Goal: Task Accomplishment & Management: Use online tool/utility

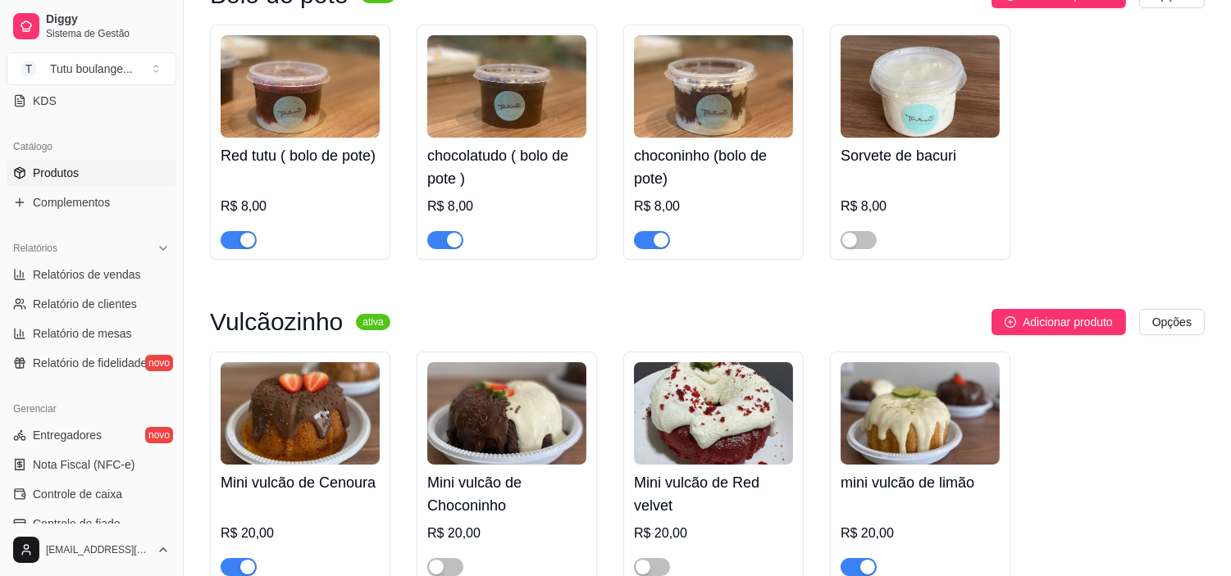
scroll to position [546, 0]
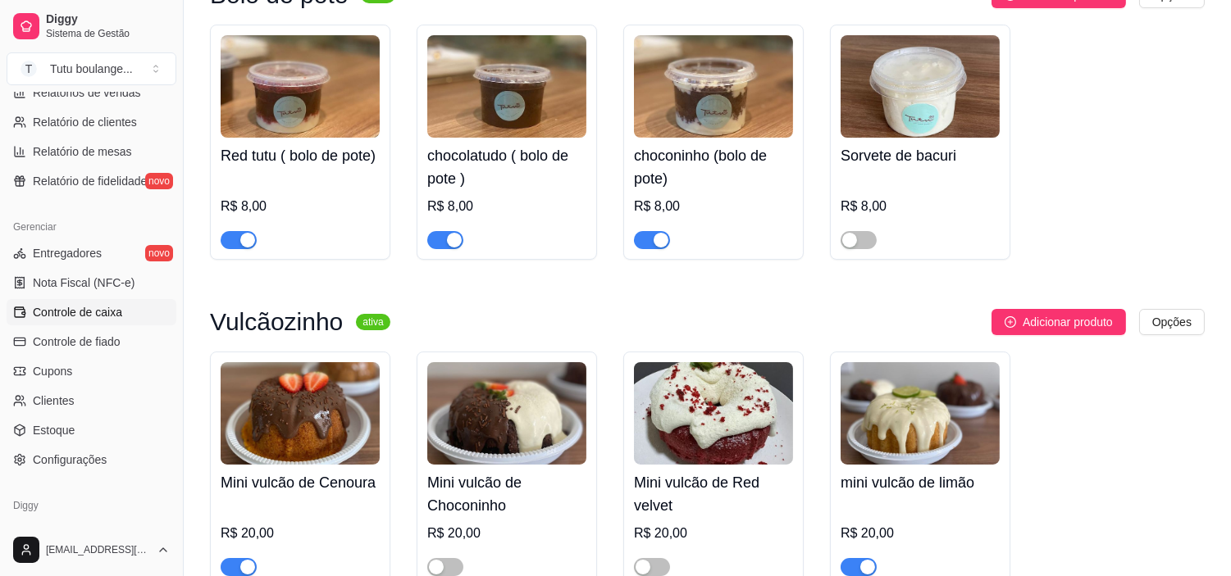
click at [80, 314] on span "Controle de caixa" at bounding box center [77, 312] width 89 height 16
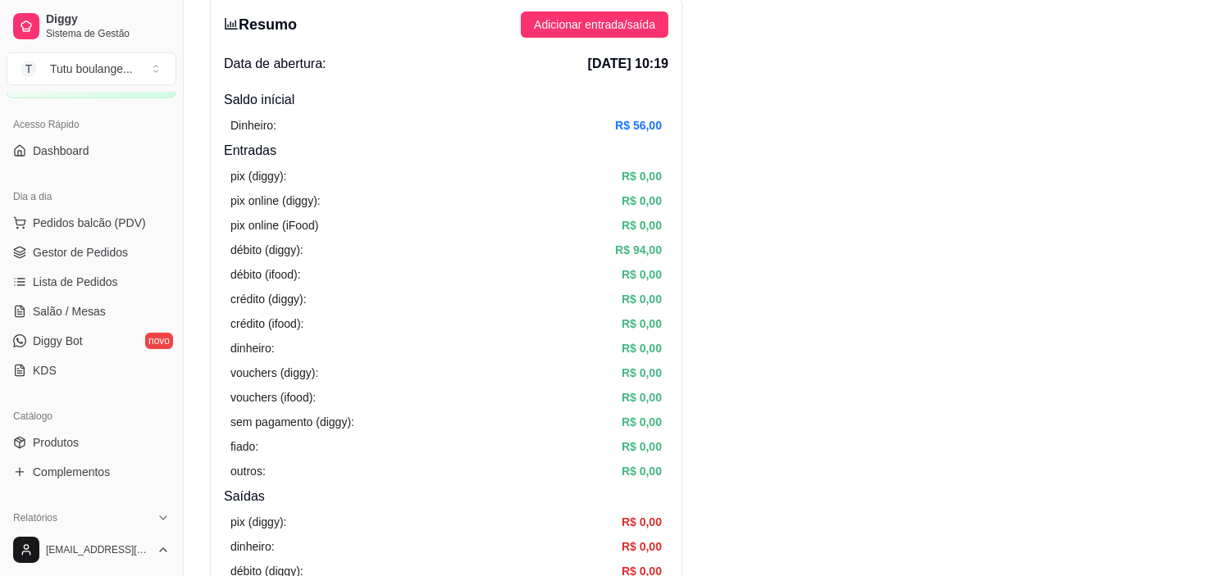
scroll to position [91, 0]
click at [101, 253] on span "Gestor de Pedidos" at bounding box center [80, 256] width 95 height 16
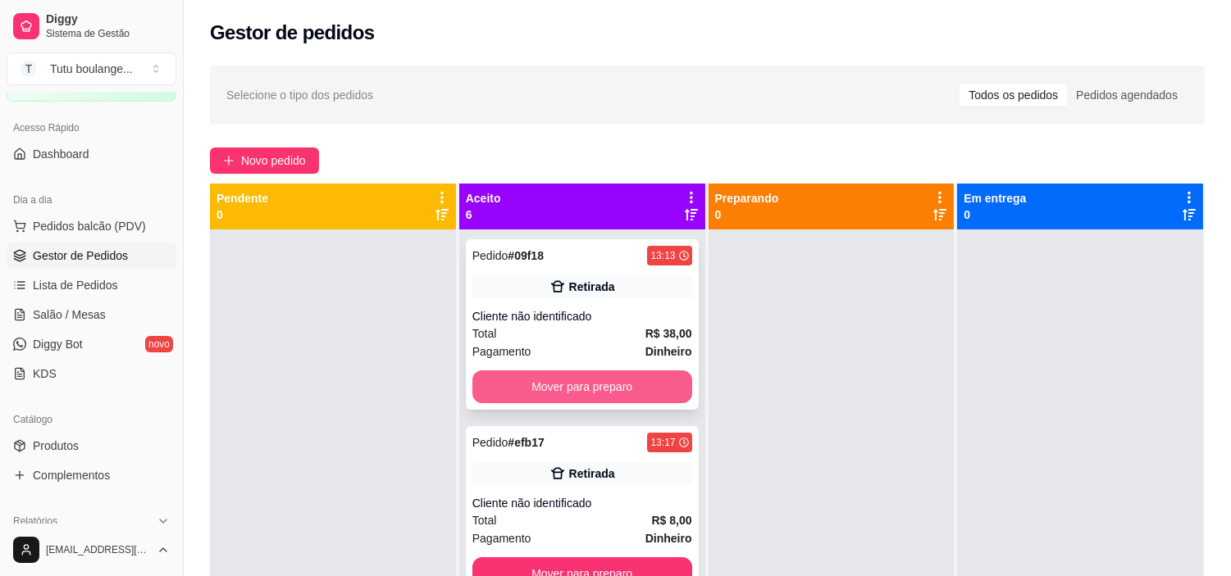
click at [586, 379] on button "Mover para preparo" at bounding box center [582, 387] width 220 height 33
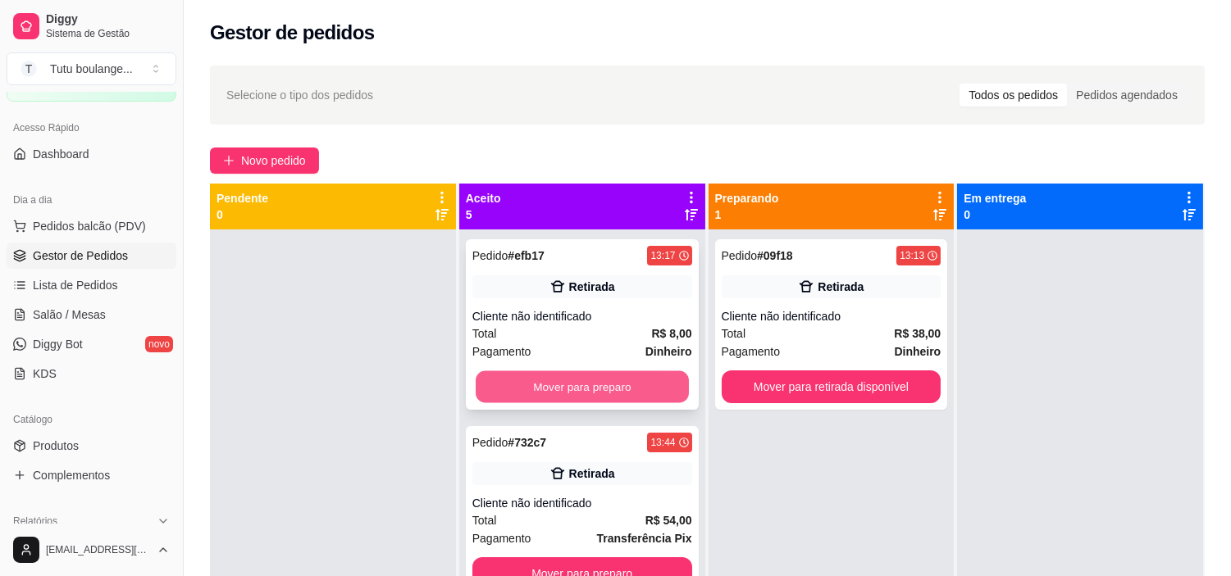
click at [599, 383] on button "Mover para preparo" at bounding box center [582, 387] width 213 height 32
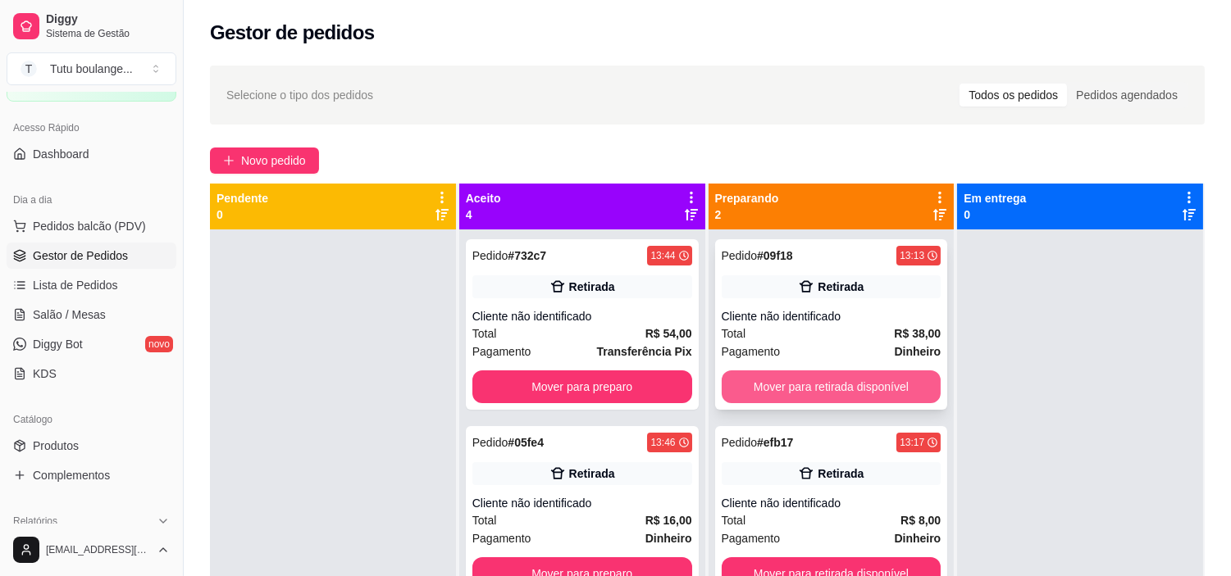
click at [813, 383] on button "Mover para retirada disponível" at bounding box center [832, 387] width 220 height 33
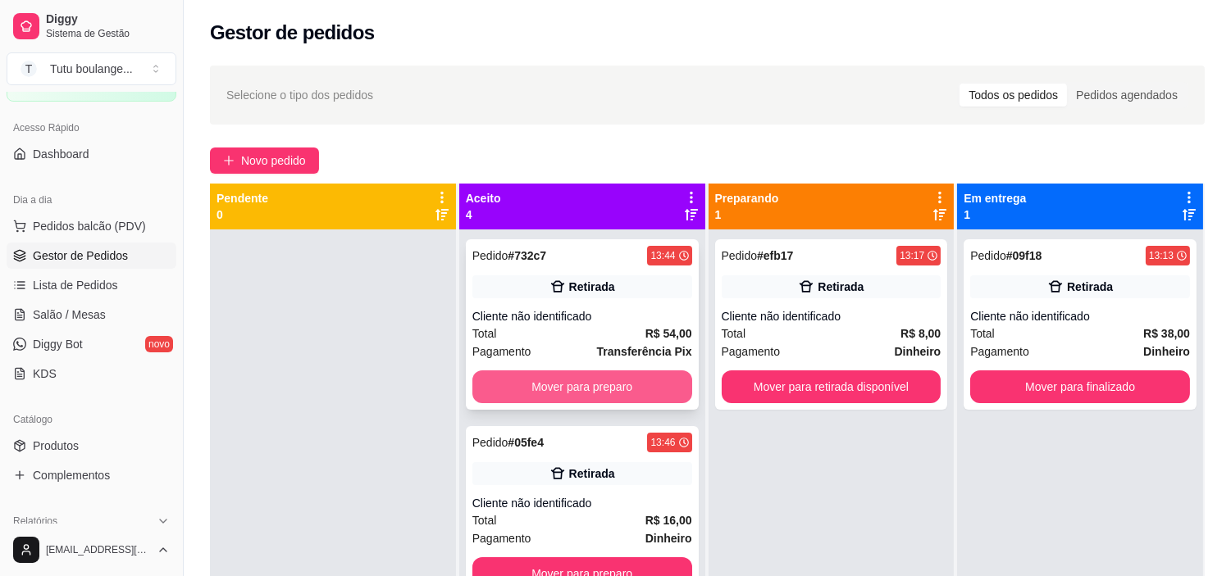
click at [649, 395] on button "Mover para preparo" at bounding box center [582, 387] width 220 height 33
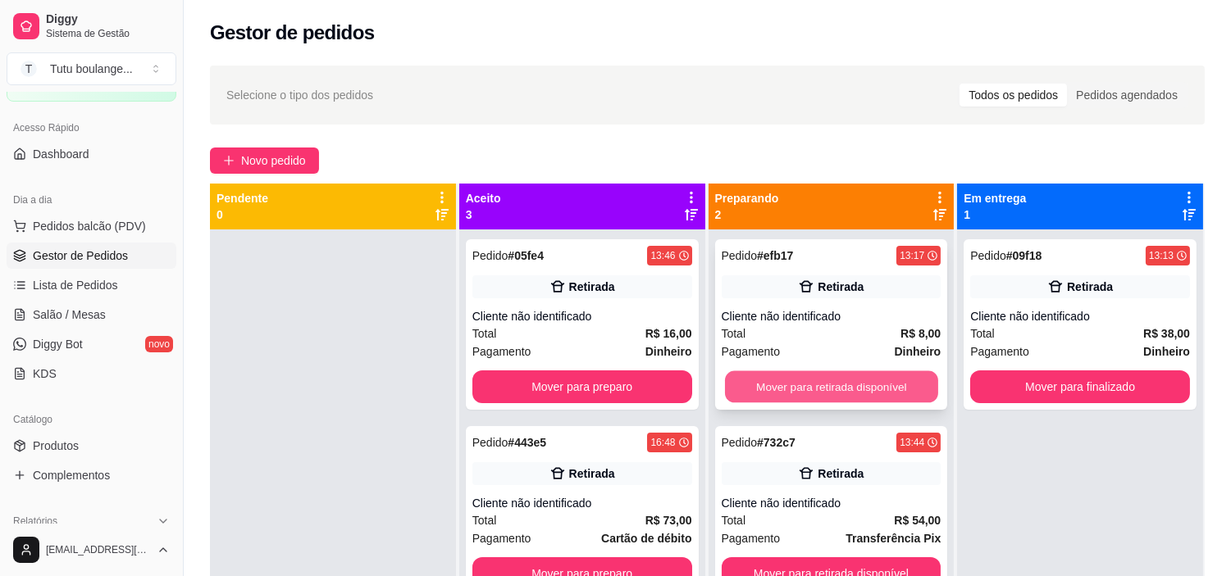
click at [837, 390] on button "Mover para retirada disponível" at bounding box center [831, 387] width 213 height 32
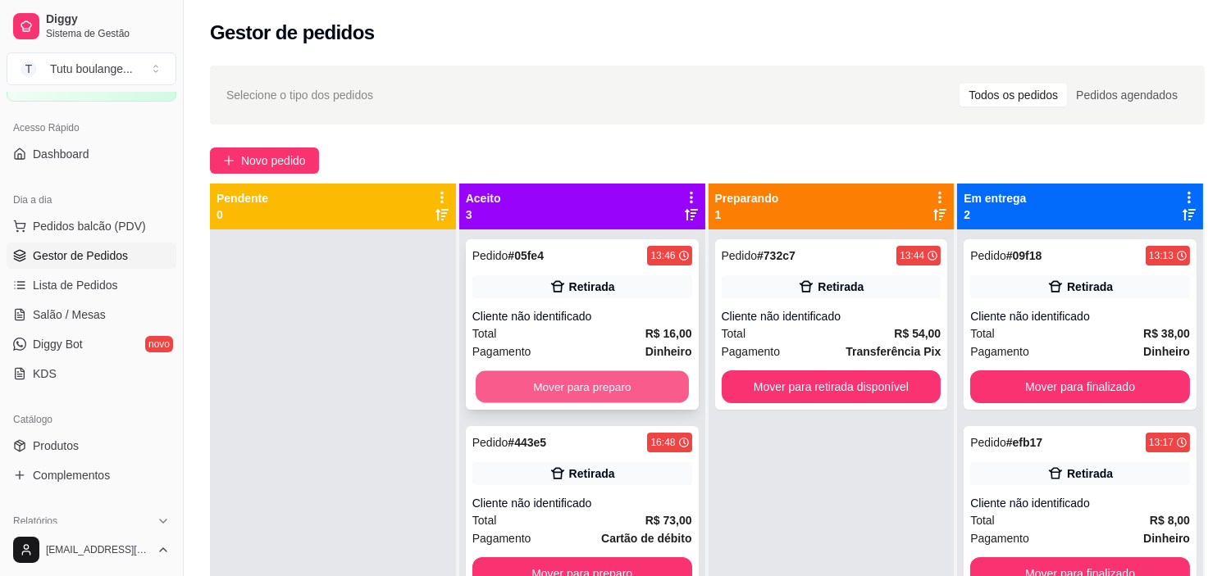
click at [644, 396] on button "Mover para preparo" at bounding box center [582, 387] width 213 height 32
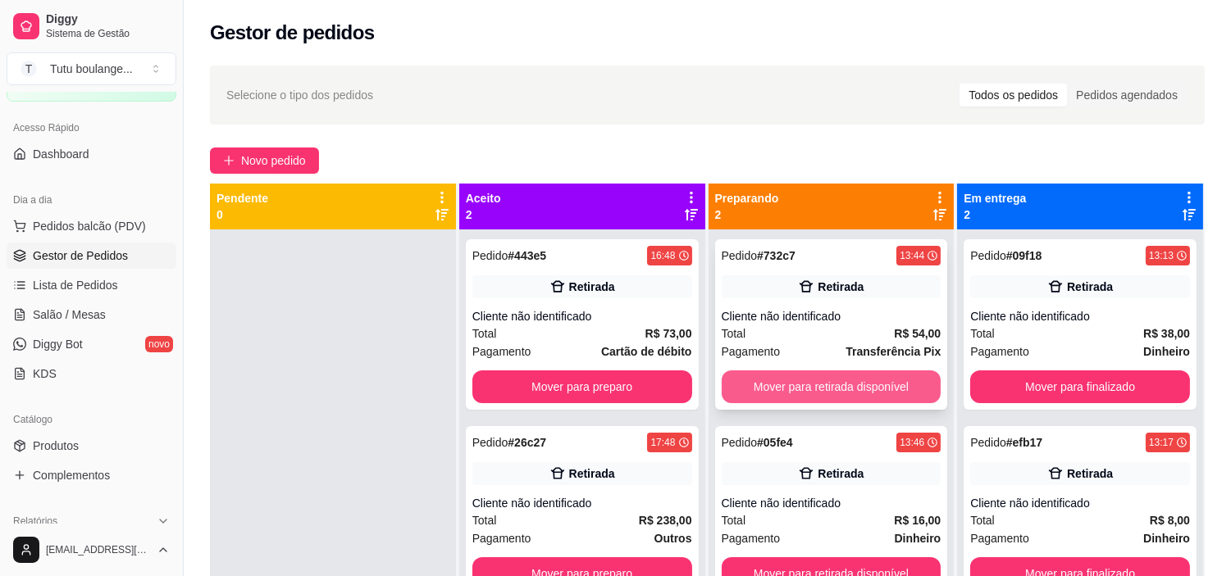
click at [824, 394] on button "Mover para retirada disponível" at bounding box center [832, 387] width 220 height 33
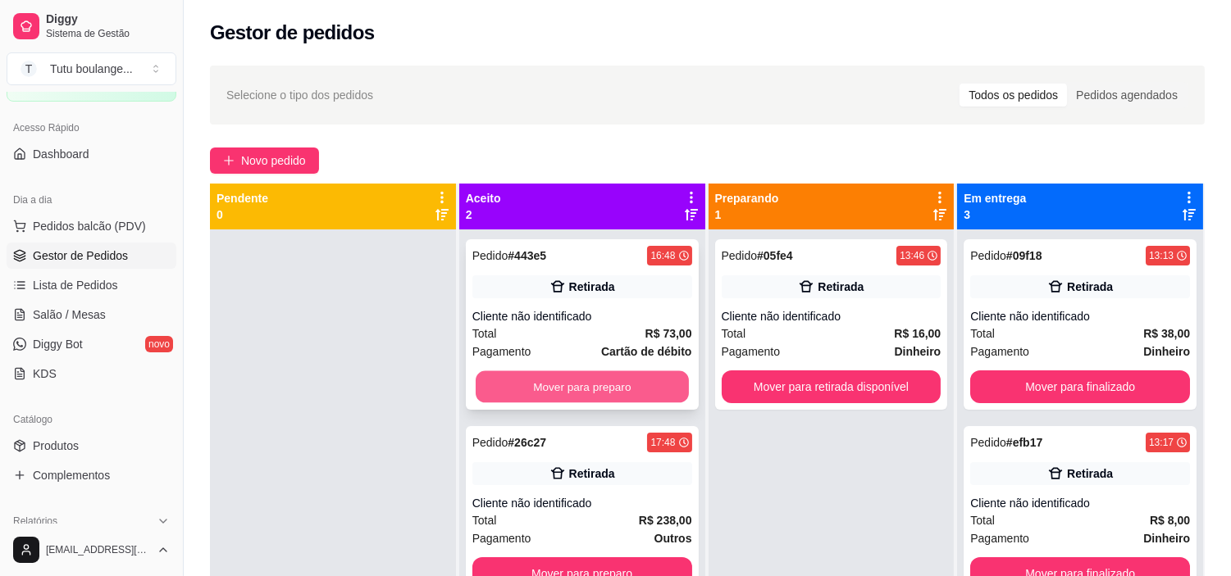
click at [632, 382] on button "Mover para preparo" at bounding box center [582, 387] width 213 height 32
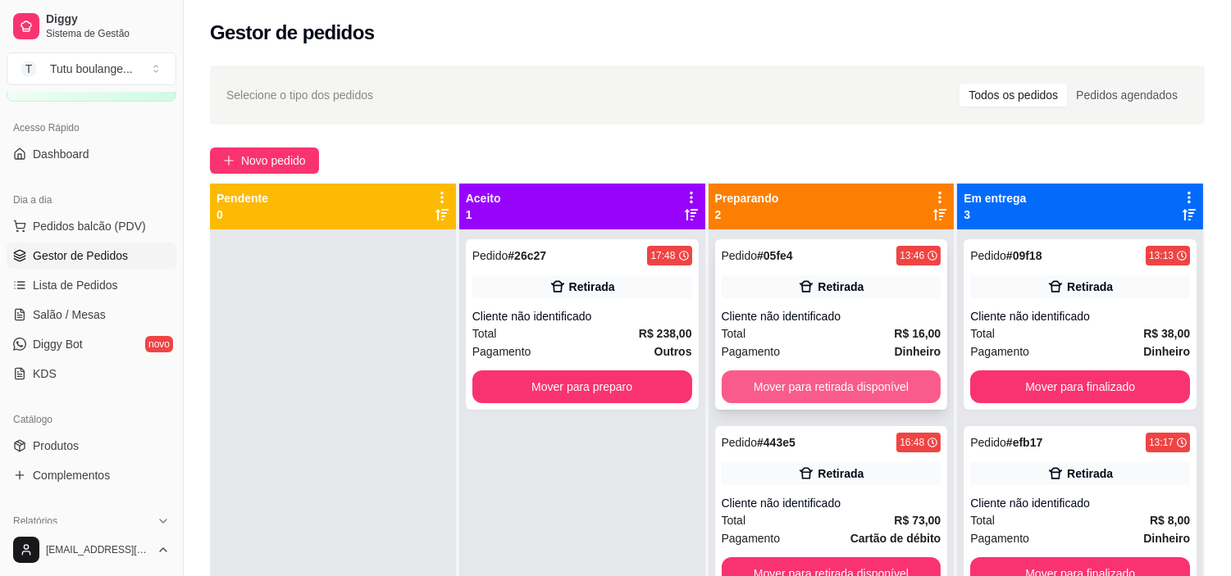
click at [788, 374] on button "Mover para retirada disponível" at bounding box center [832, 387] width 220 height 33
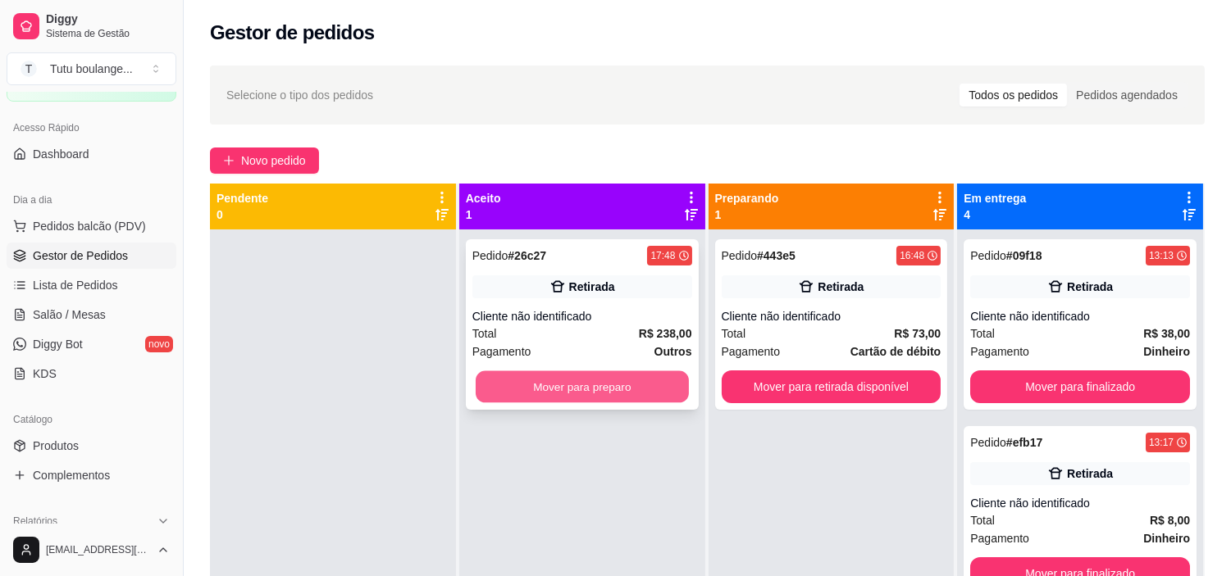
click at [627, 385] on button "Mover para preparo" at bounding box center [582, 387] width 213 height 32
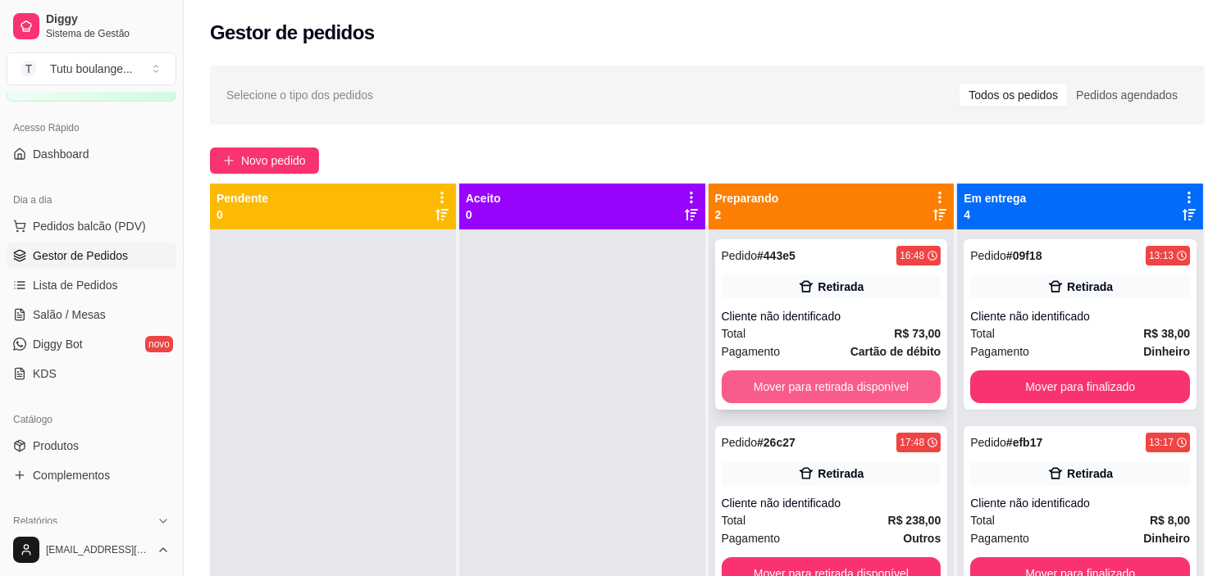
click at [833, 387] on button "Mover para retirada disponível" at bounding box center [832, 387] width 220 height 33
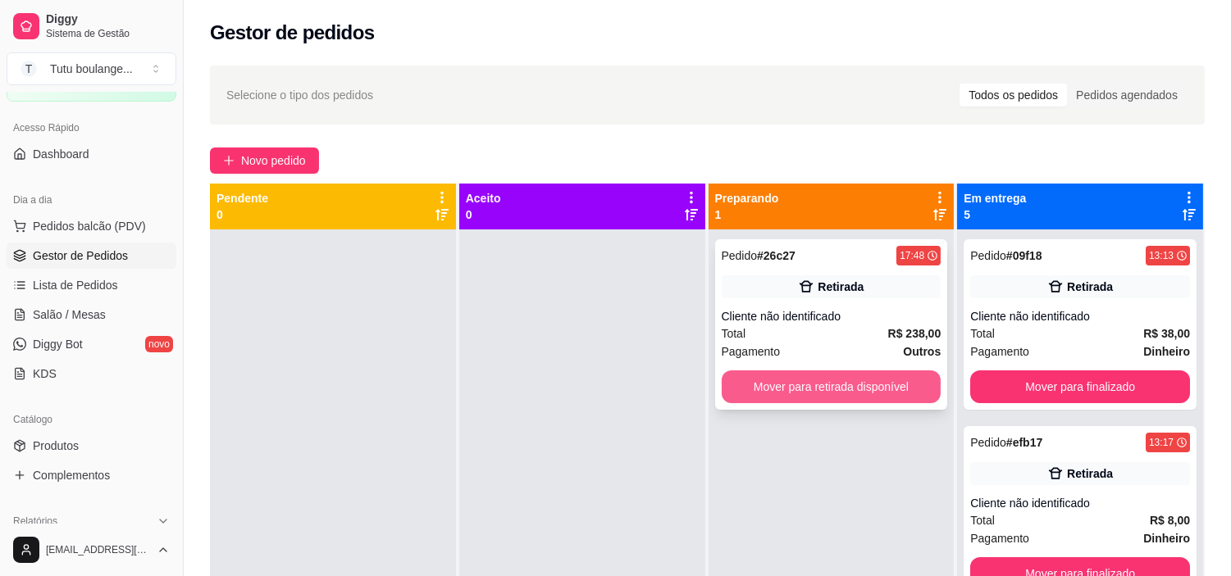
click at [800, 389] on button "Mover para retirada disponível" at bounding box center [832, 387] width 220 height 33
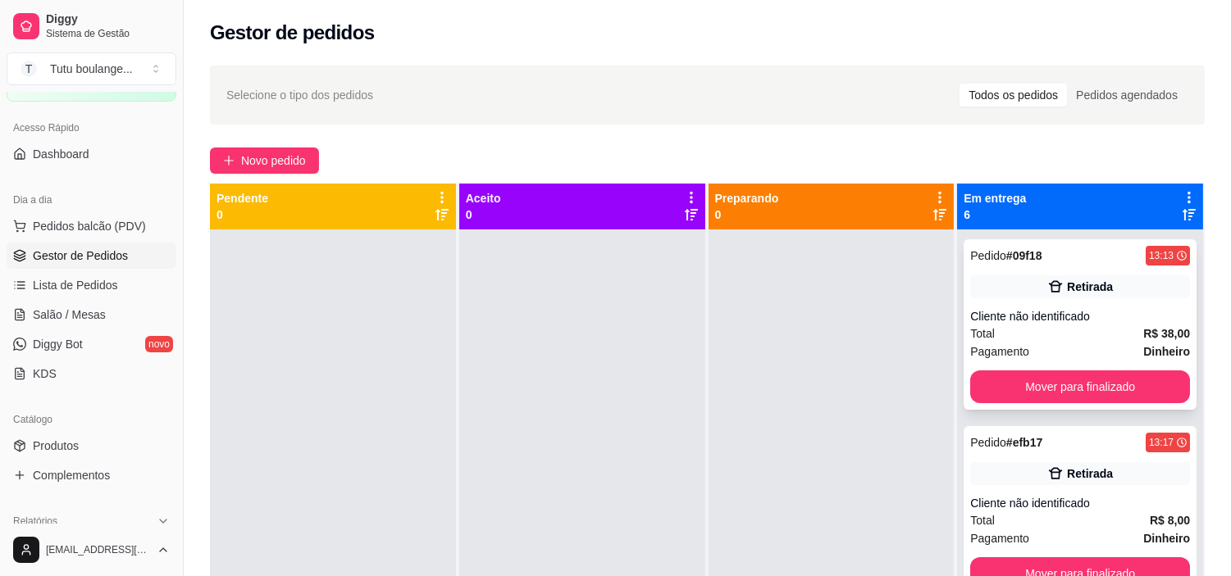
click at [1044, 405] on div "Pedido # 09f18 13:13 Retirada Cliente não identificado Total R$ 38,00 Pagamento…" at bounding box center [1079, 324] width 233 height 171
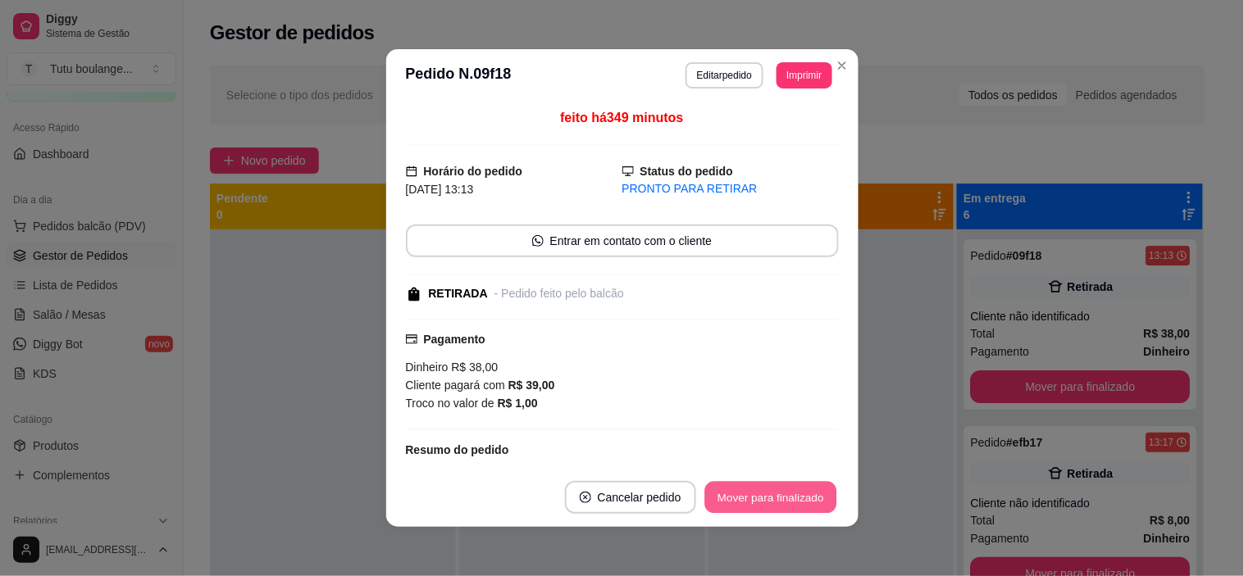
click at [783, 502] on button "Mover para finalizado" at bounding box center [770, 498] width 132 height 32
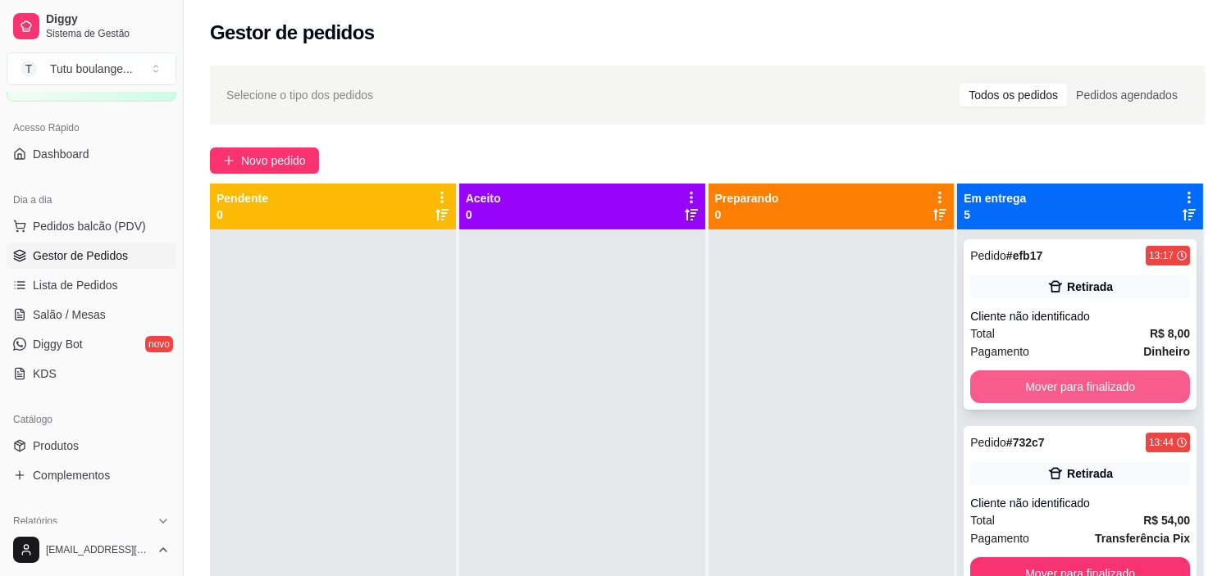
click at [1093, 392] on button "Mover para finalizado" at bounding box center [1080, 387] width 220 height 33
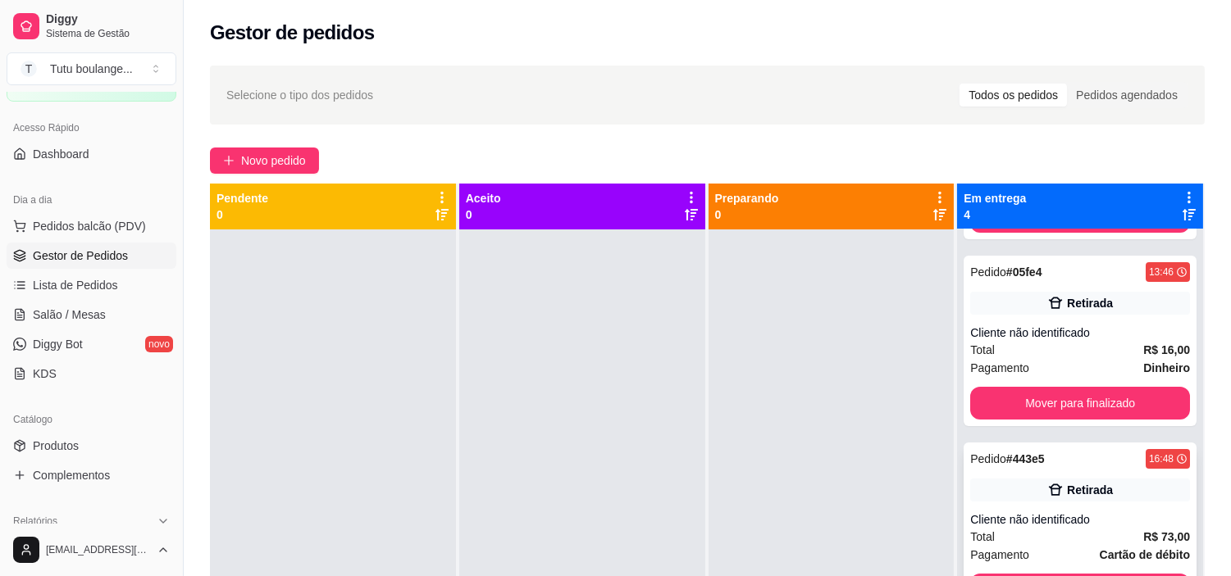
scroll to position [182, 0]
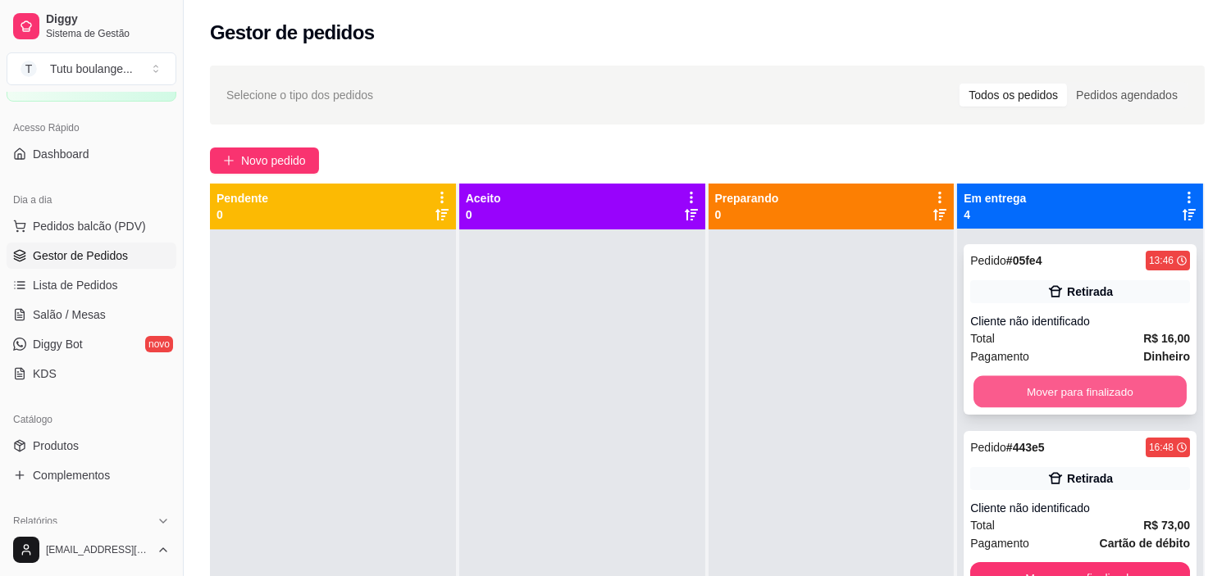
click at [1099, 394] on button "Mover para finalizado" at bounding box center [1079, 392] width 213 height 32
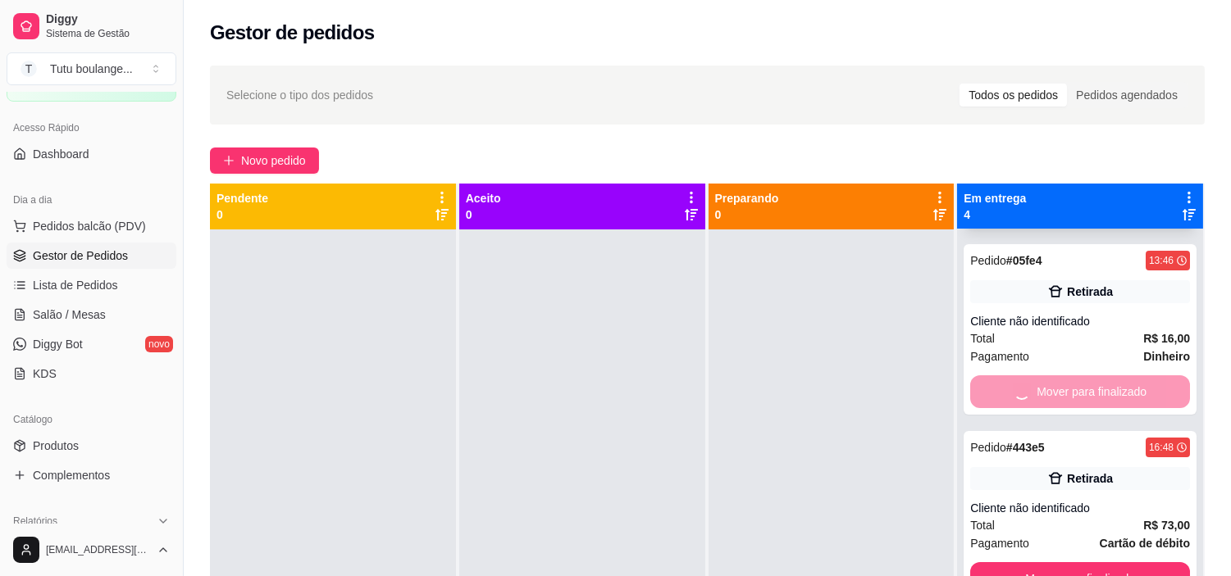
scroll to position [0, 0]
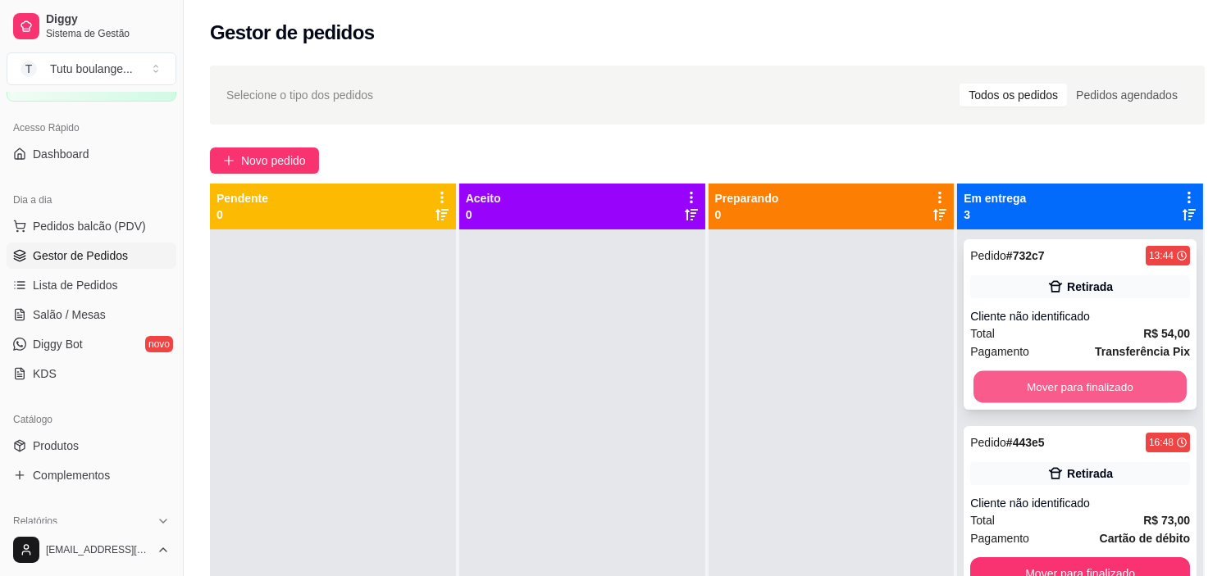
click at [1101, 389] on button "Mover para finalizado" at bounding box center [1079, 387] width 213 height 32
click at [1104, 390] on button "Mover para finalizado" at bounding box center [1079, 387] width 213 height 32
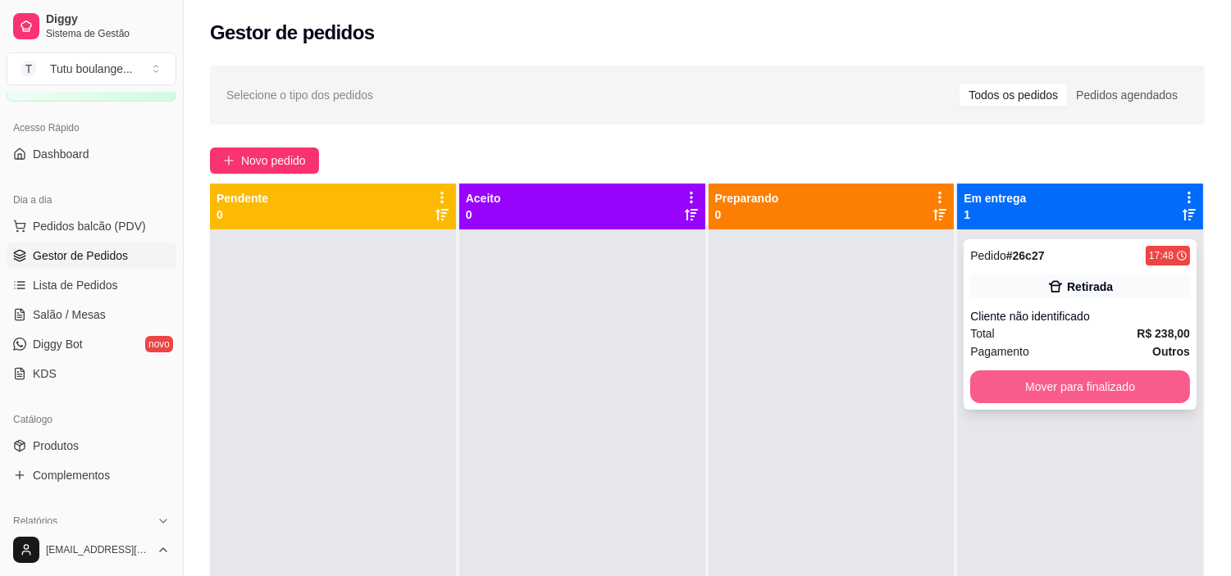
click at [1116, 386] on button "Mover para finalizado" at bounding box center [1080, 387] width 220 height 33
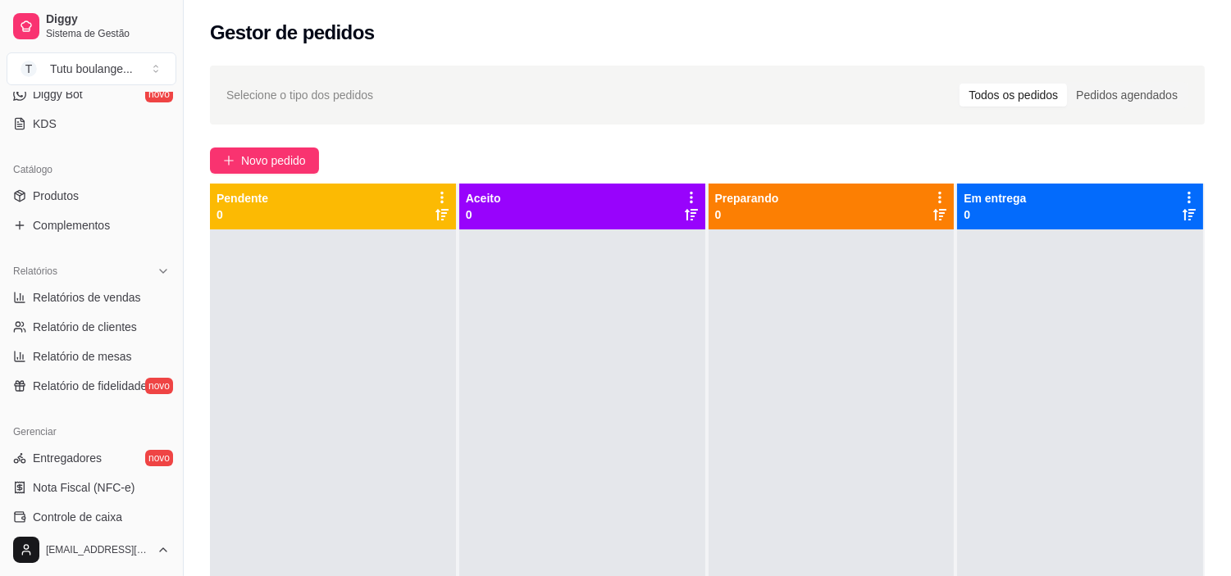
scroll to position [455, 0]
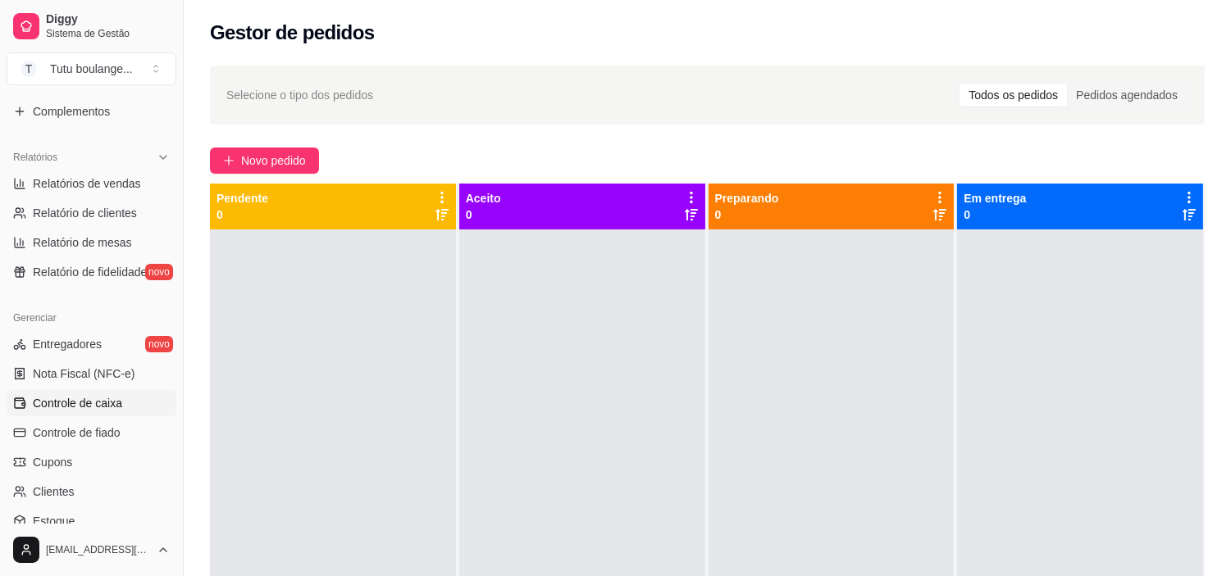
click at [94, 398] on span "Controle de caixa" at bounding box center [77, 403] width 89 height 16
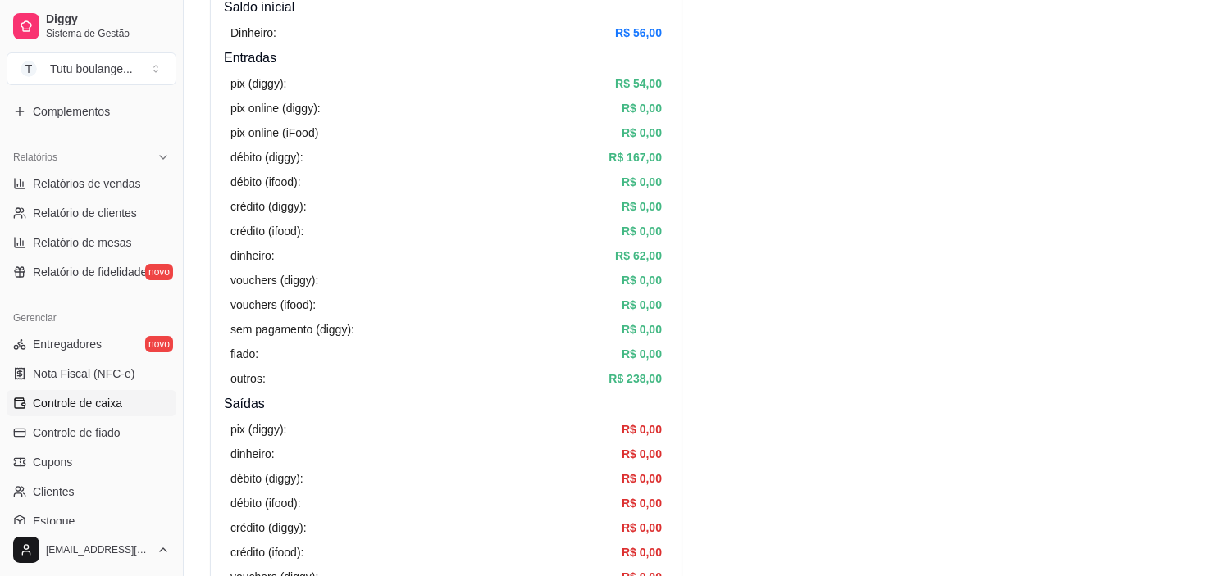
scroll to position [182, 0]
drag, startPoint x: 1107, startPoint y: -39, endPoint x: 1118, endPoint y: 207, distance: 247.0
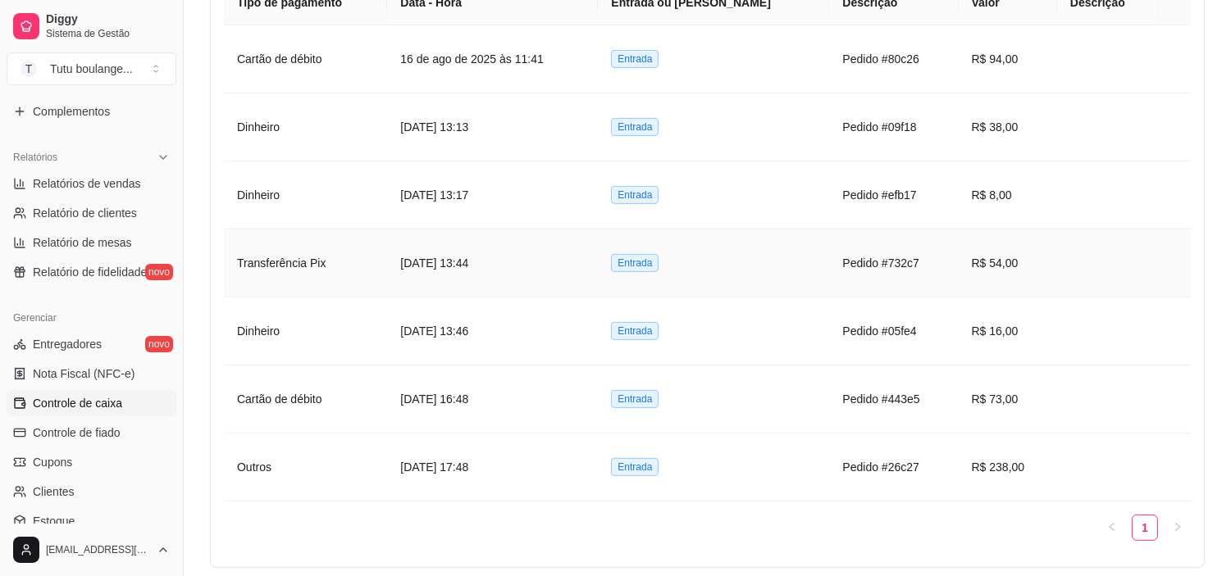
scroll to position [1093, 0]
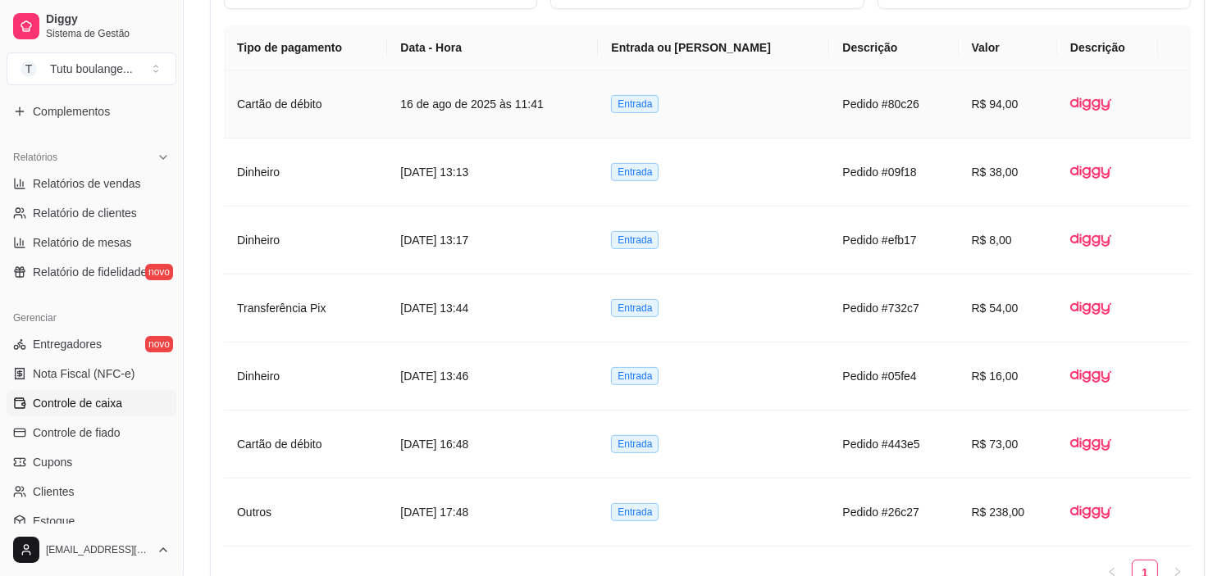
click at [550, 116] on td "16 de ago de 2025 às 11:41" at bounding box center [492, 105] width 211 height 68
click at [829, 101] on td "Pedido #80c26" at bounding box center [893, 105] width 129 height 68
click at [303, 101] on article "Cartão de débito" at bounding box center [305, 104] width 137 height 18
click at [1095, 112] on img at bounding box center [1090, 104] width 41 height 41
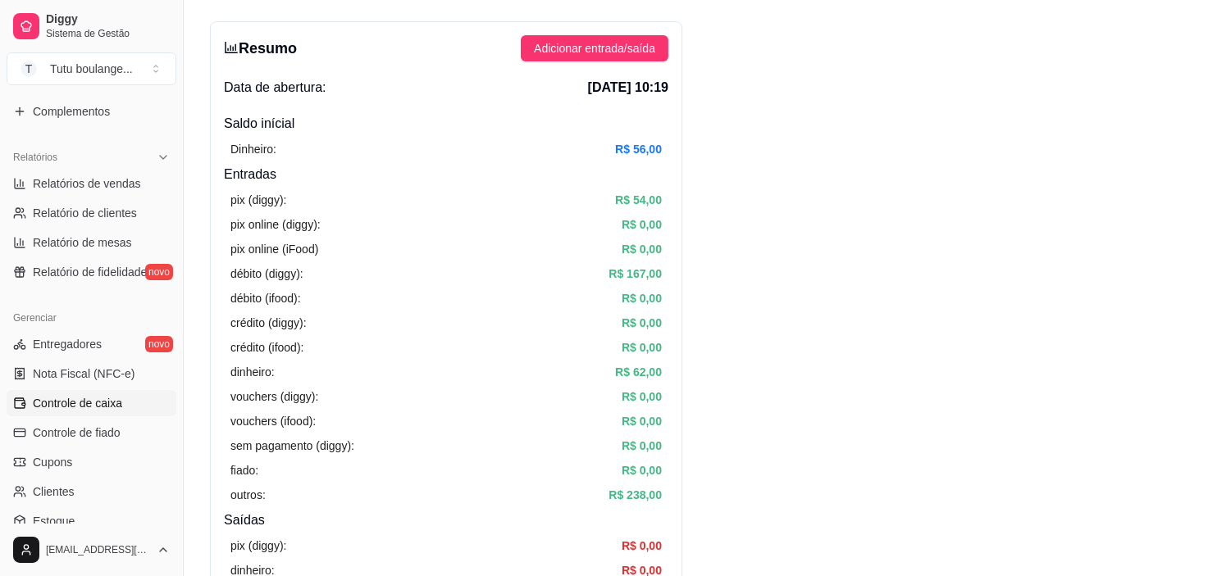
scroll to position [0, 0]
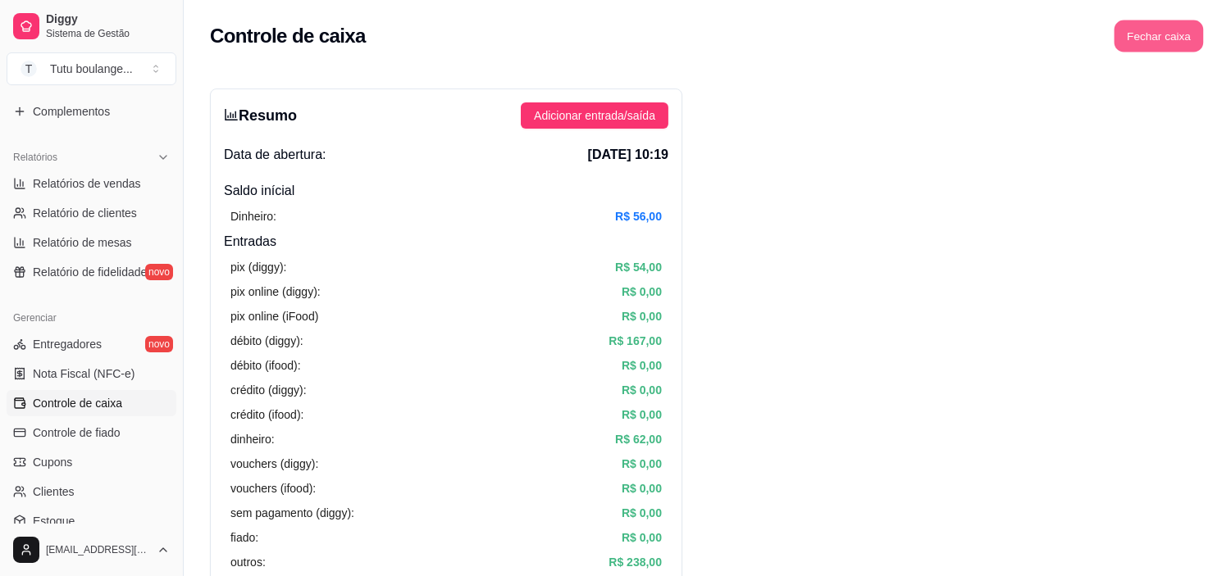
click at [1169, 39] on button "Fechar caixa" at bounding box center [1158, 36] width 89 height 32
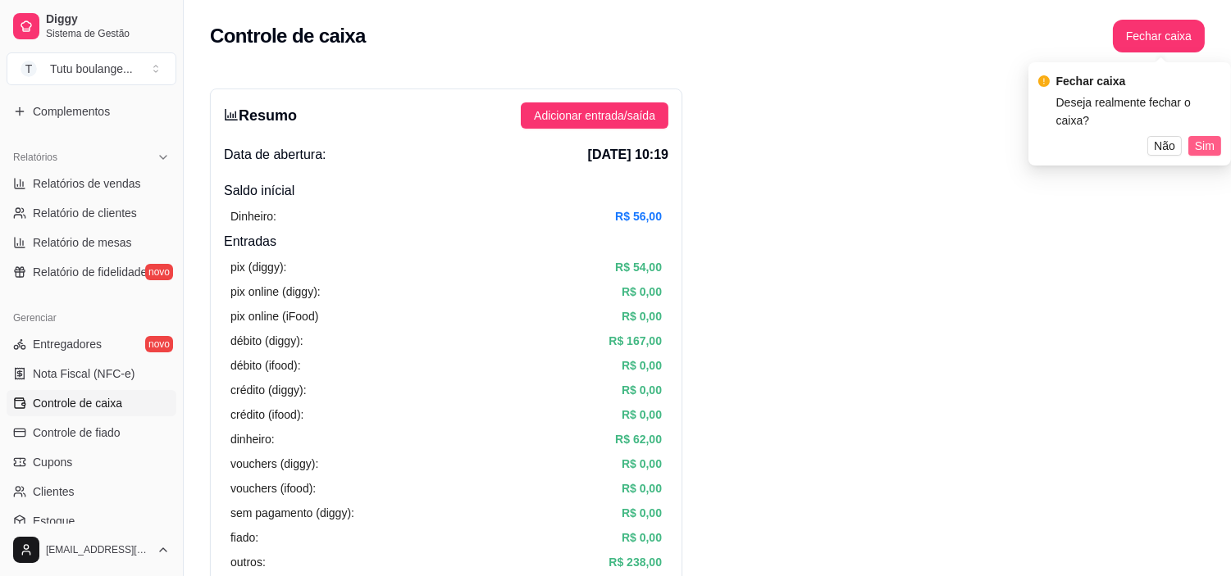
click at [1209, 137] on span "Sim" at bounding box center [1205, 146] width 20 height 18
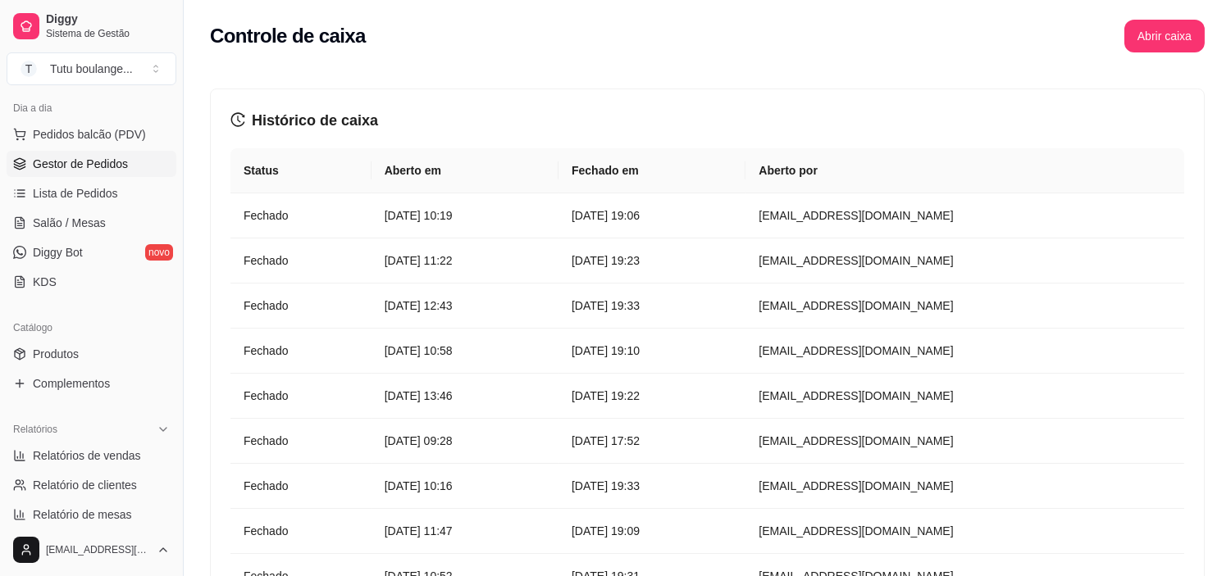
scroll to position [182, 0]
